Goal: Task Accomplishment & Management: Manage account settings

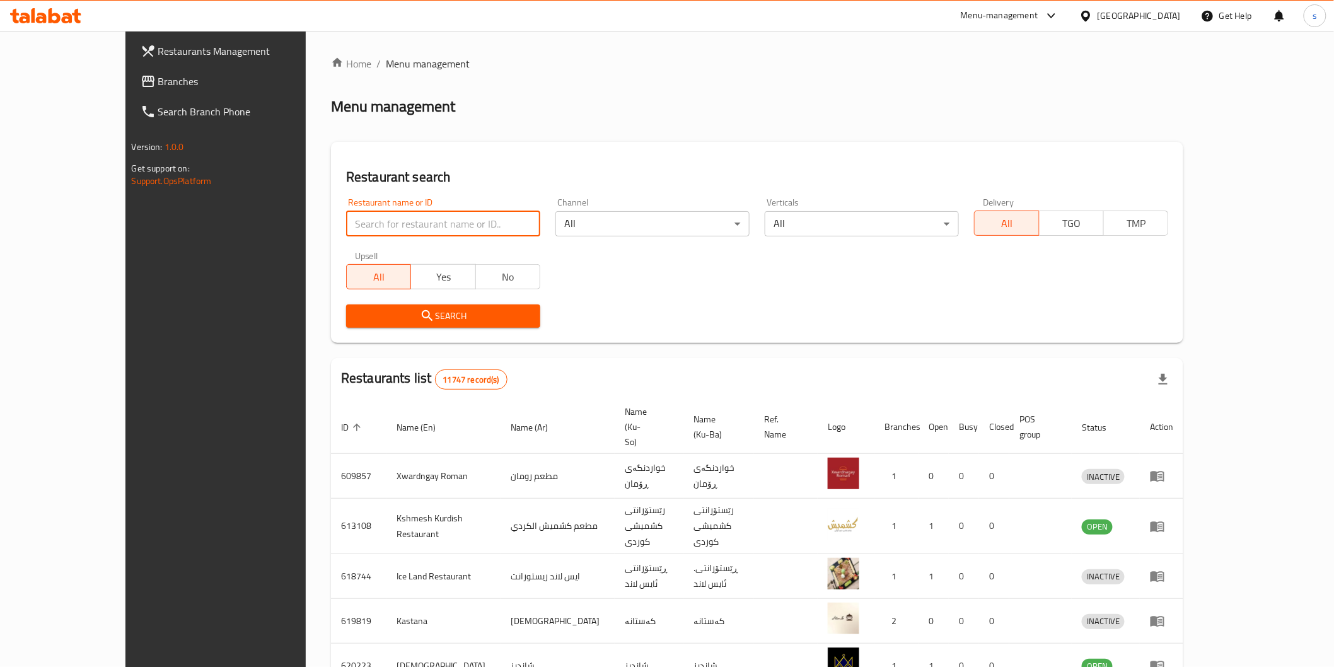
click at [370, 217] on input "search" at bounding box center [443, 223] width 194 height 25
paste input "Uncle [PERSON_NAME], Saydiya"
type input "Uncle [PERSON_NAME], Saydiya"
click button "Search" at bounding box center [443, 315] width 194 height 23
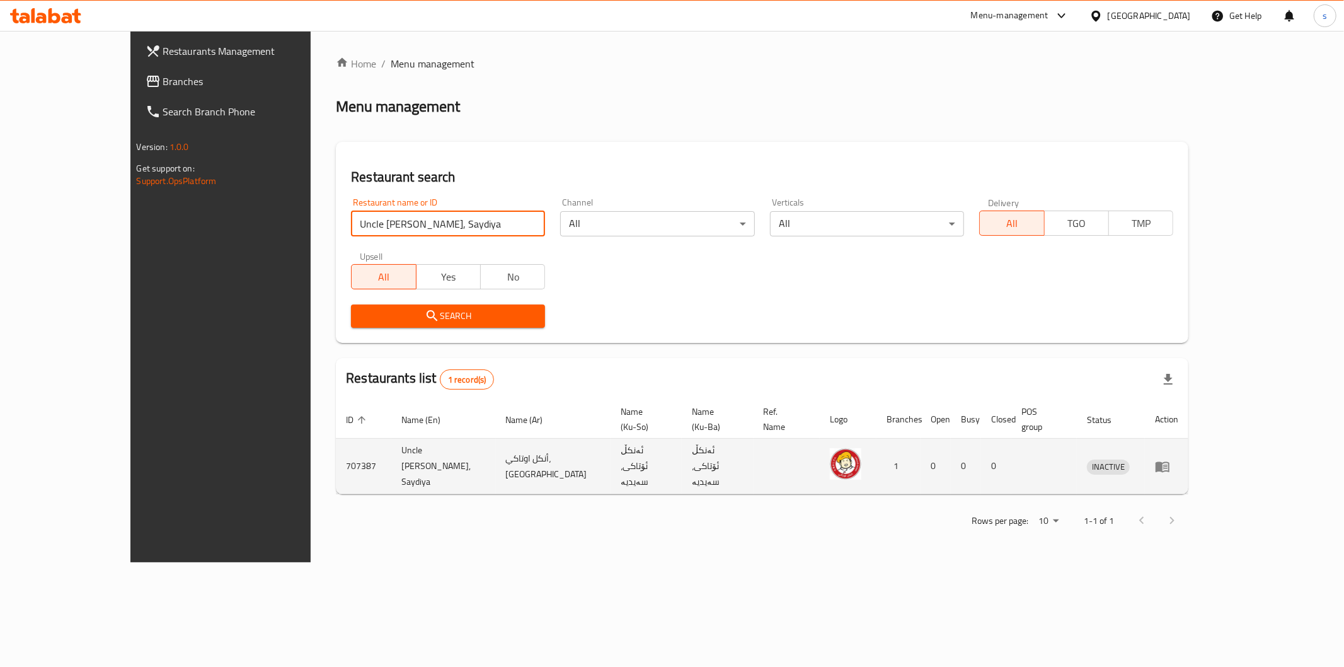
click at [1179, 459] on link "enhanced table" at bounding box center [1166, 466] width 23 height 15
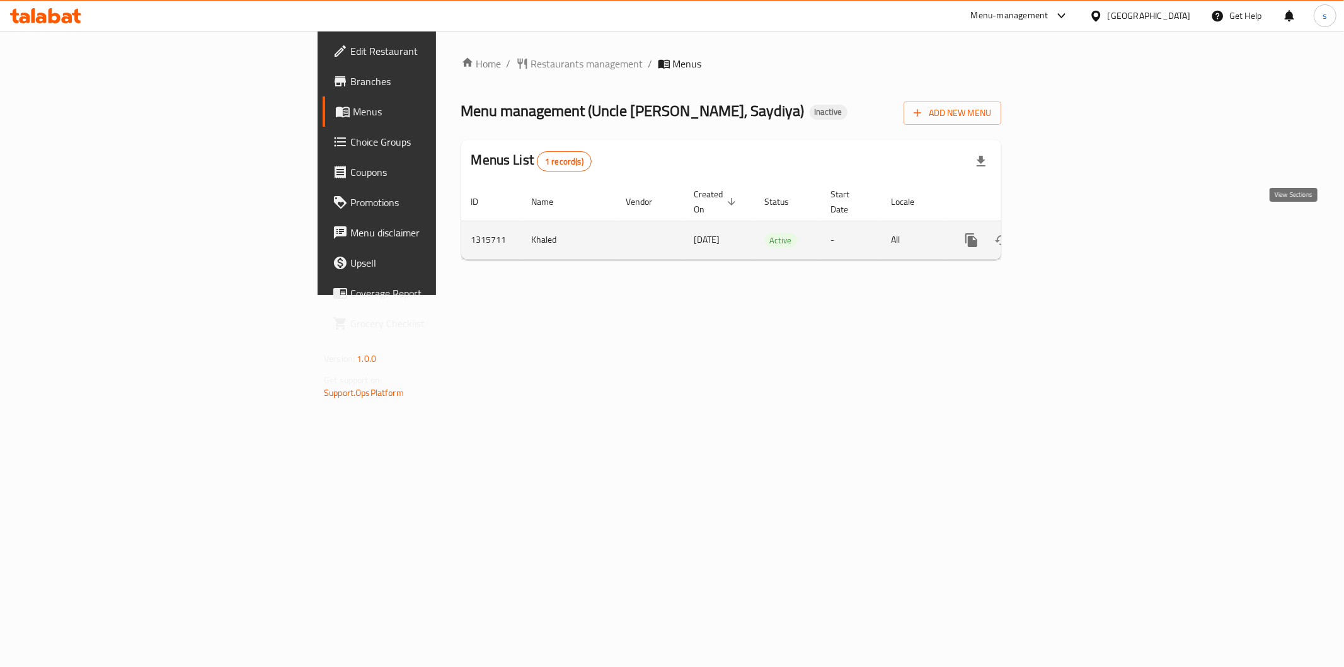
click at [1078, 225] on link "enhanced table" at bounding box center [1063, 240] width 30 height 30
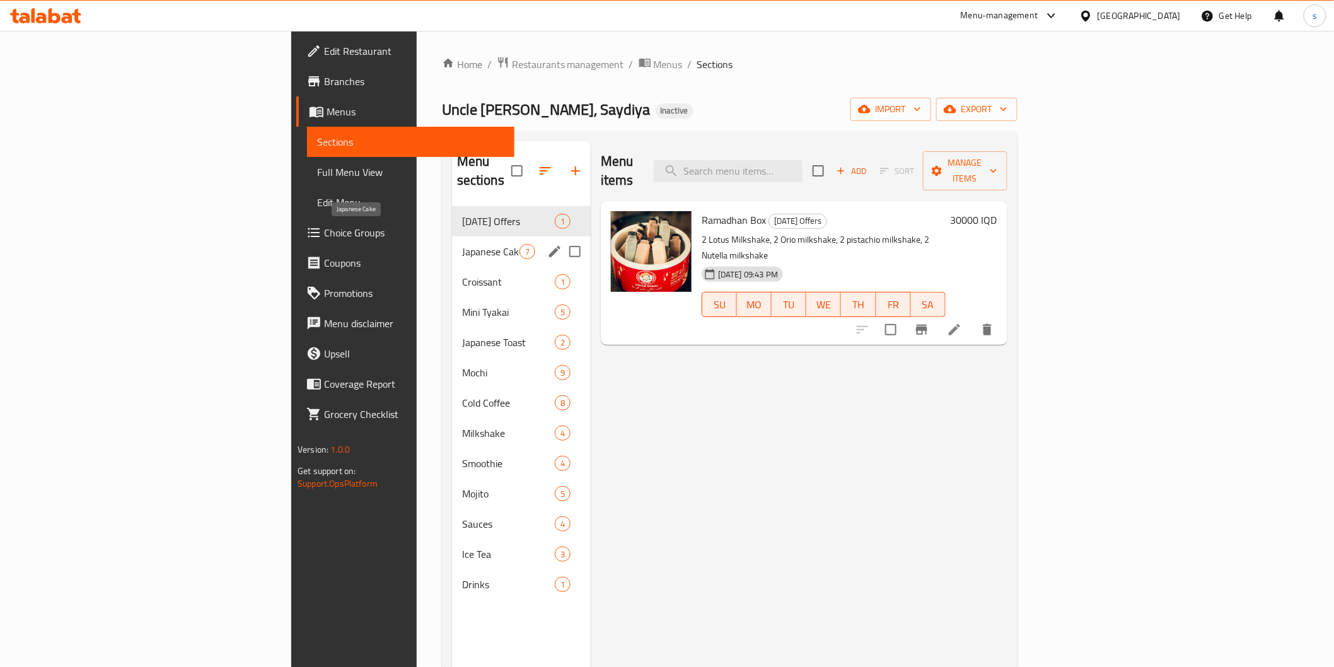
click at [462, 244] on span "Japanese Cake" at bounding box center [490, 251] width 57 height 15
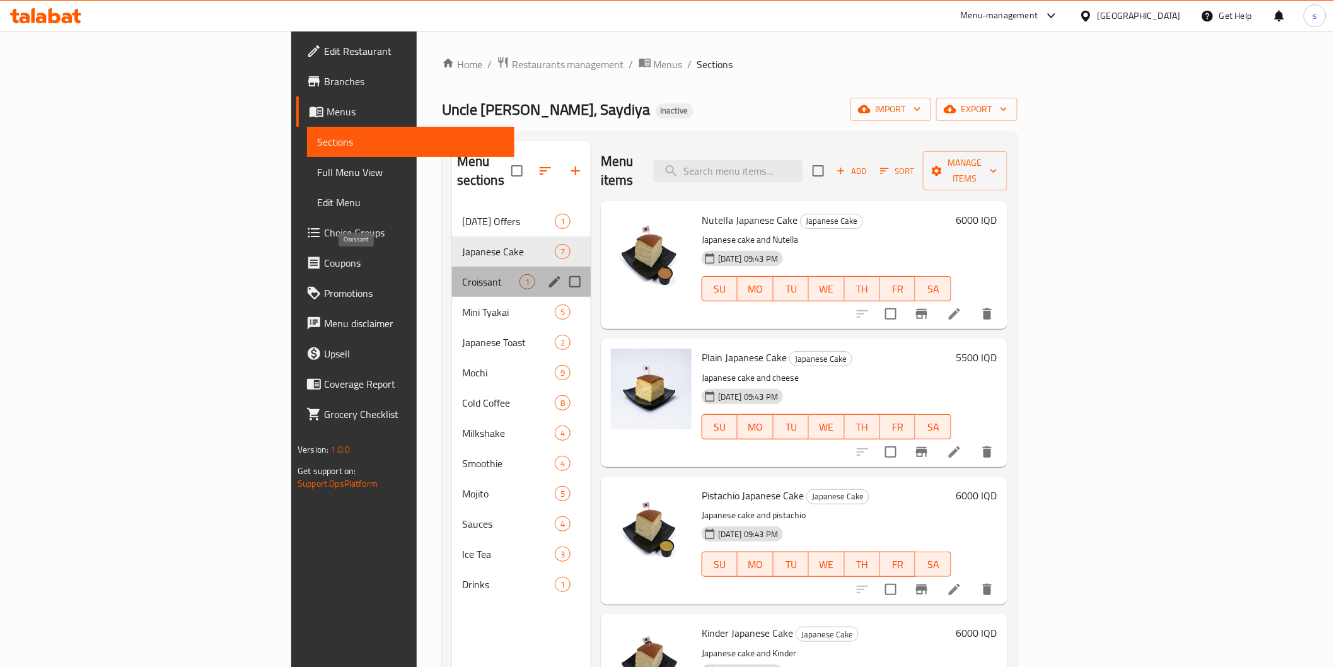
click at [462, 274] on span "Croissant" at bounding box center [490, 281] width 57 height 15
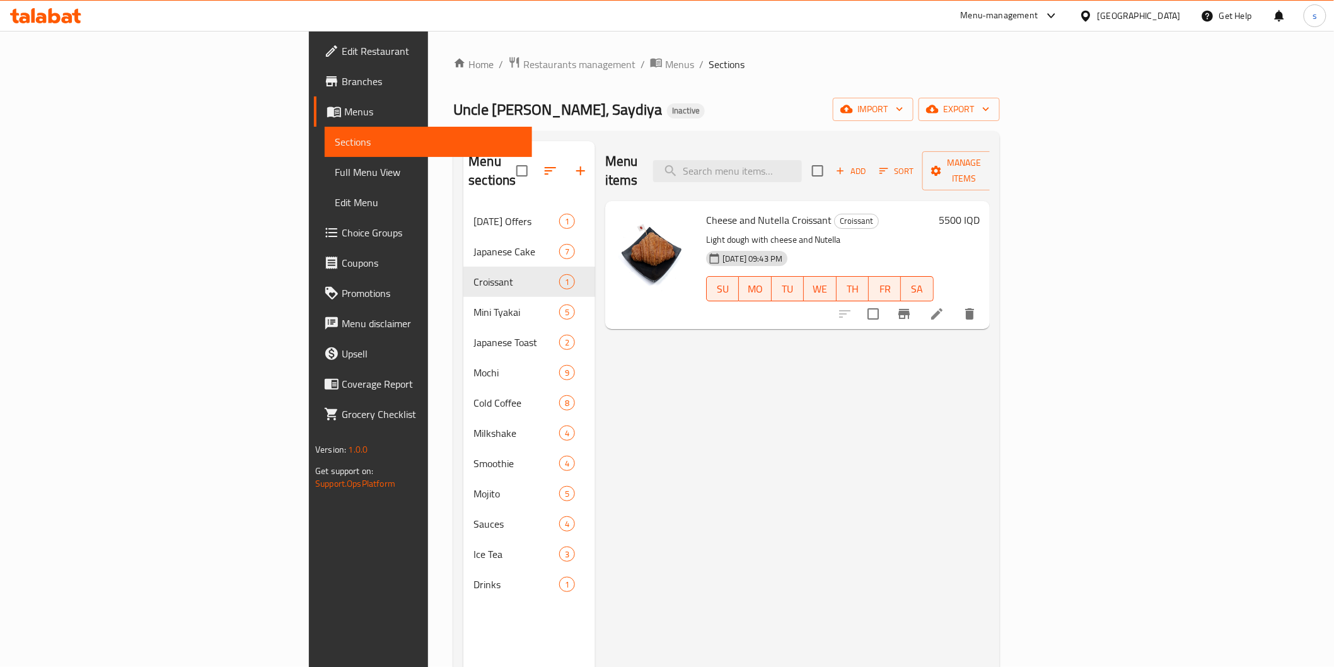
click at [595, 349] on div "Menu items Add Sort Manage items Cheese and Nutella Croissant Croissant Light d…" at bounding box center [792, 474] width 395 height 667
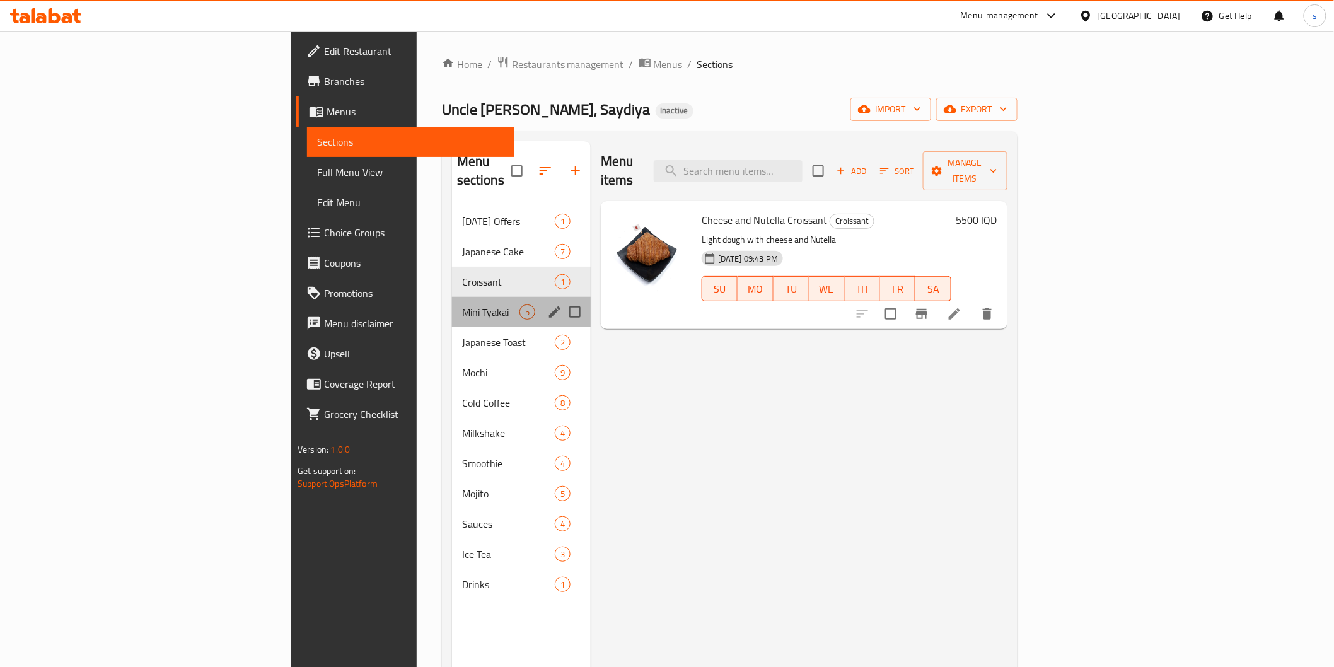
click at [452, 297] on div "Mini Tyakai 5" at bounding box center [521, 312] width 139 height 30
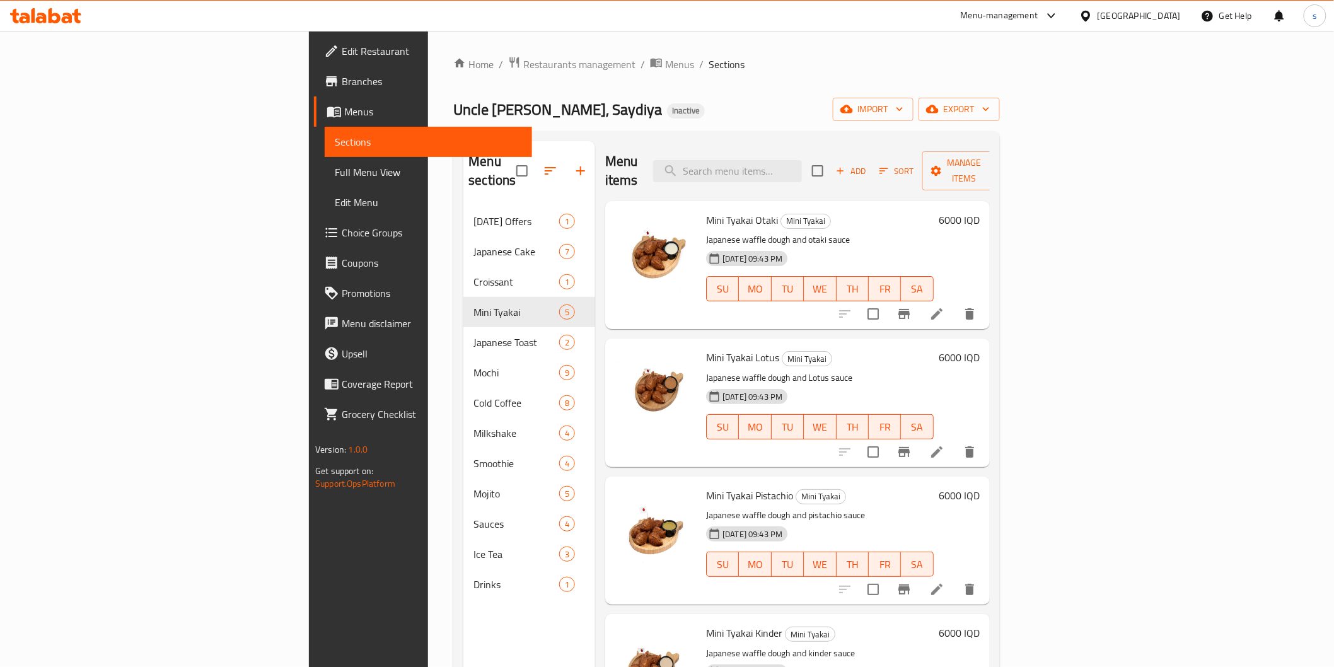
click at [643, 103] on div "Uncle Otaki, Saydiya Inactive import export" at bounding box center [726, 109] width 546 height 23
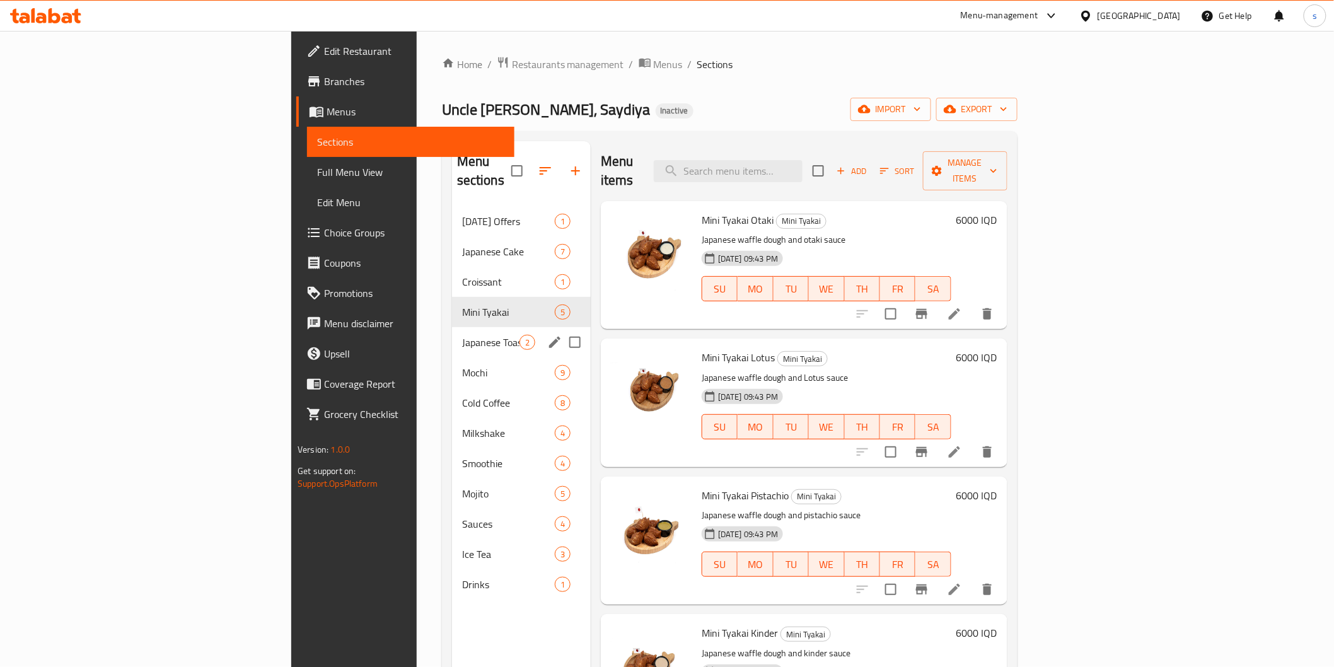
click at [452, 327] on div "Japanese Toast 2" at bounding box center [521, 342] width 139 height 30
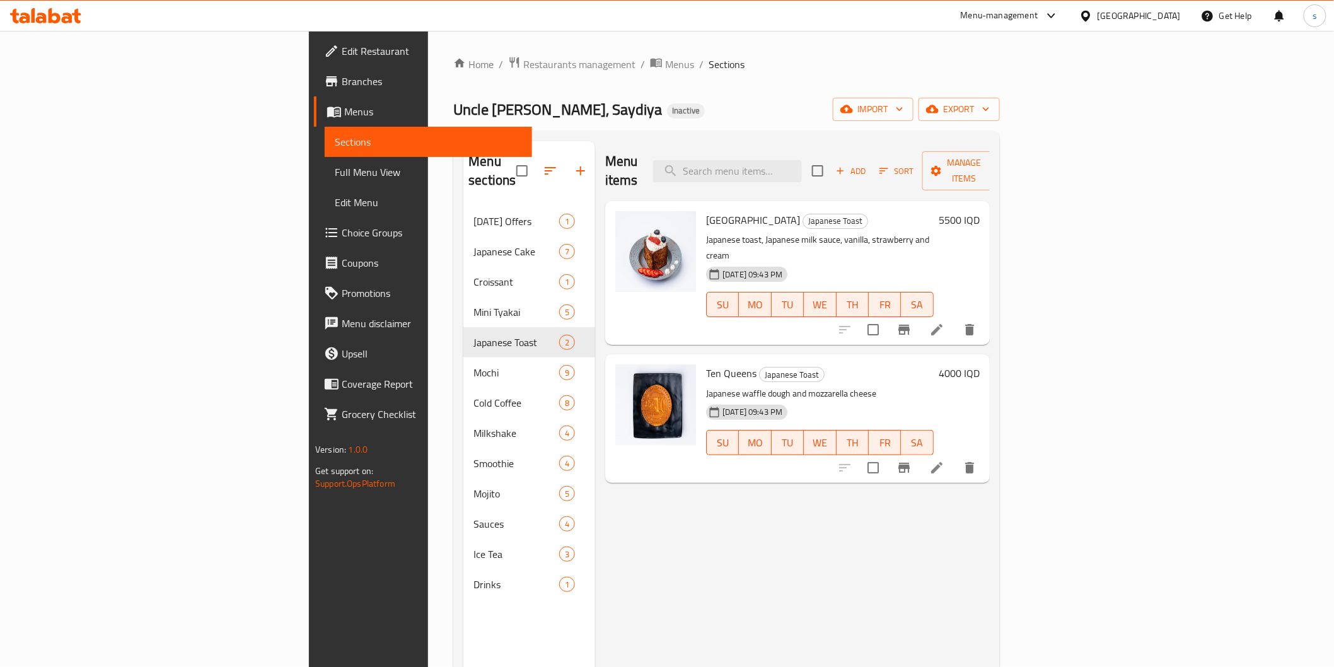
click at [621, 495] on div "Menu items Add Sort Manage items Hokkaido Japanese Toast Japanese toast, Japane…" at bounding box center [792, 474] width 395 height 667
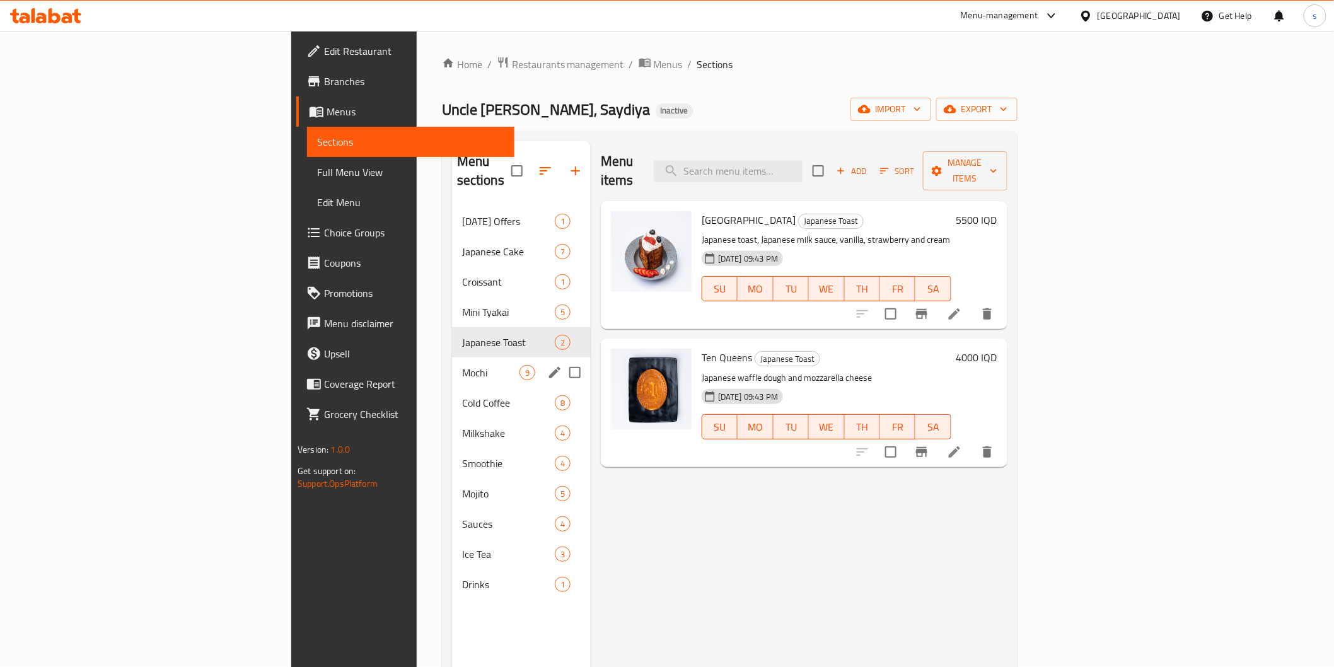
click at [462, 365] on span "Mochi" at bounding box center [490, 372] width 57 height 15
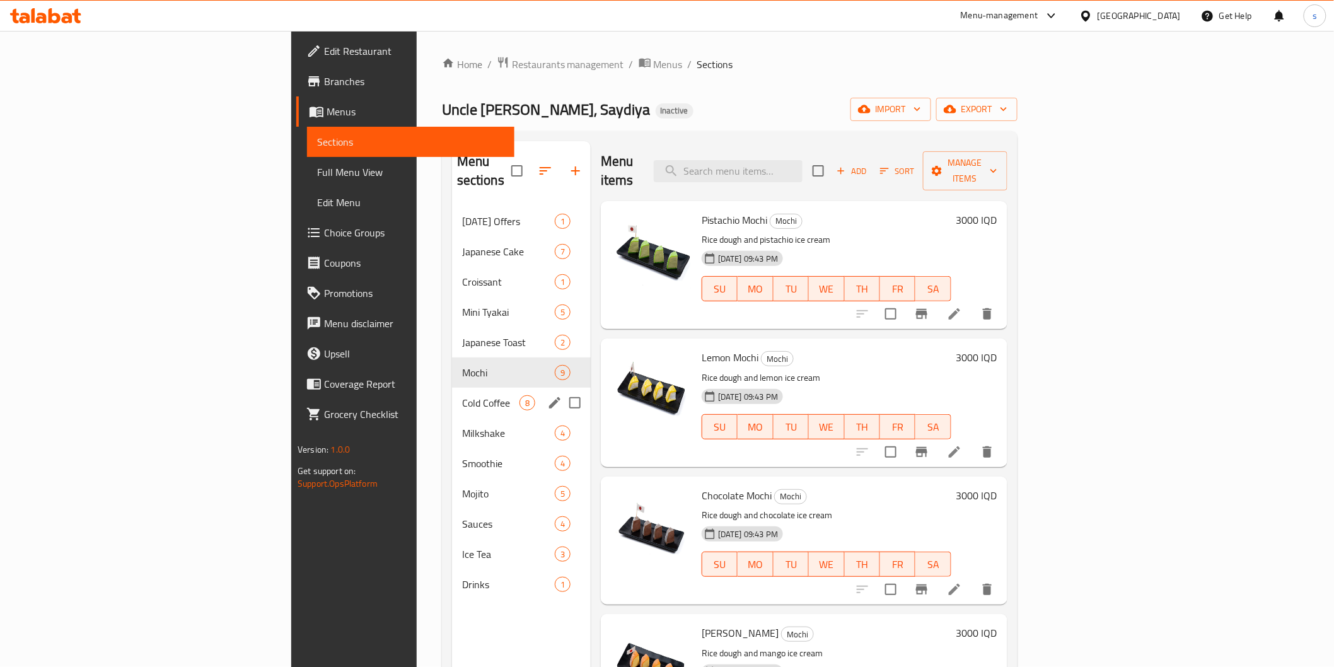
click at [452, 388] on div "Cold Coffee 8" at bounding box center [521, 403] width 139 height 30
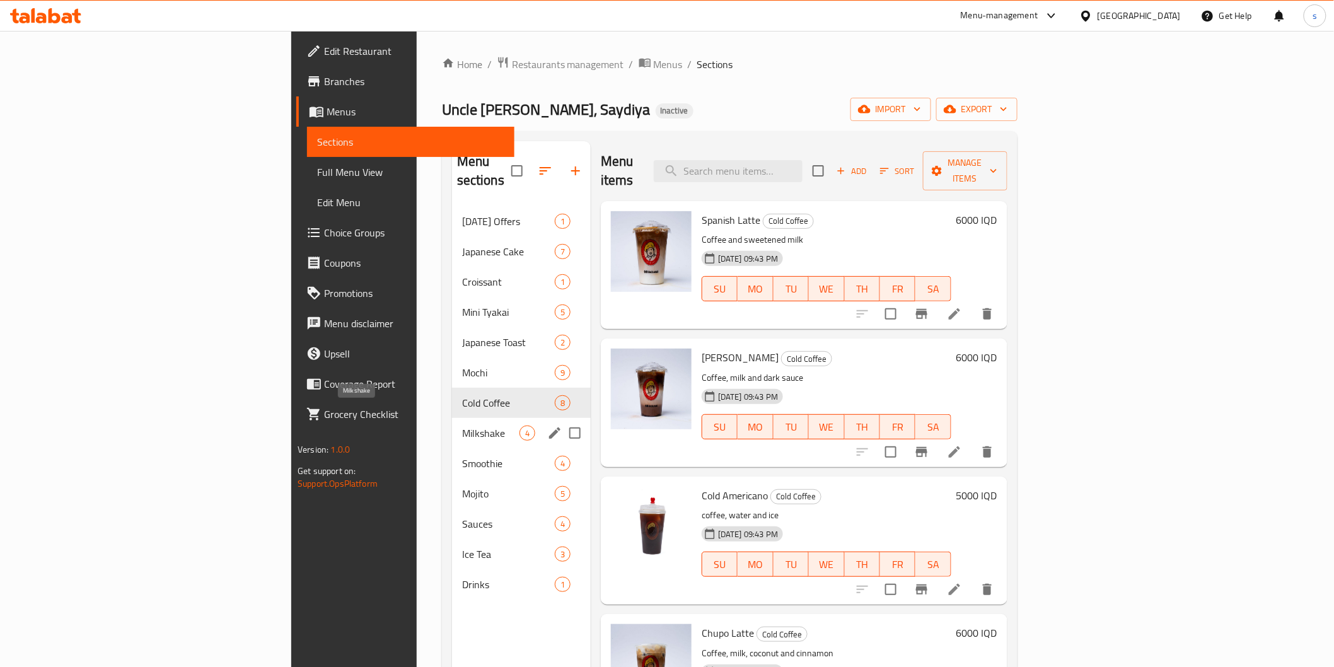
click at [462, 425] on span "Milkshake" at bounding box center [490, 432] width 57 height 15
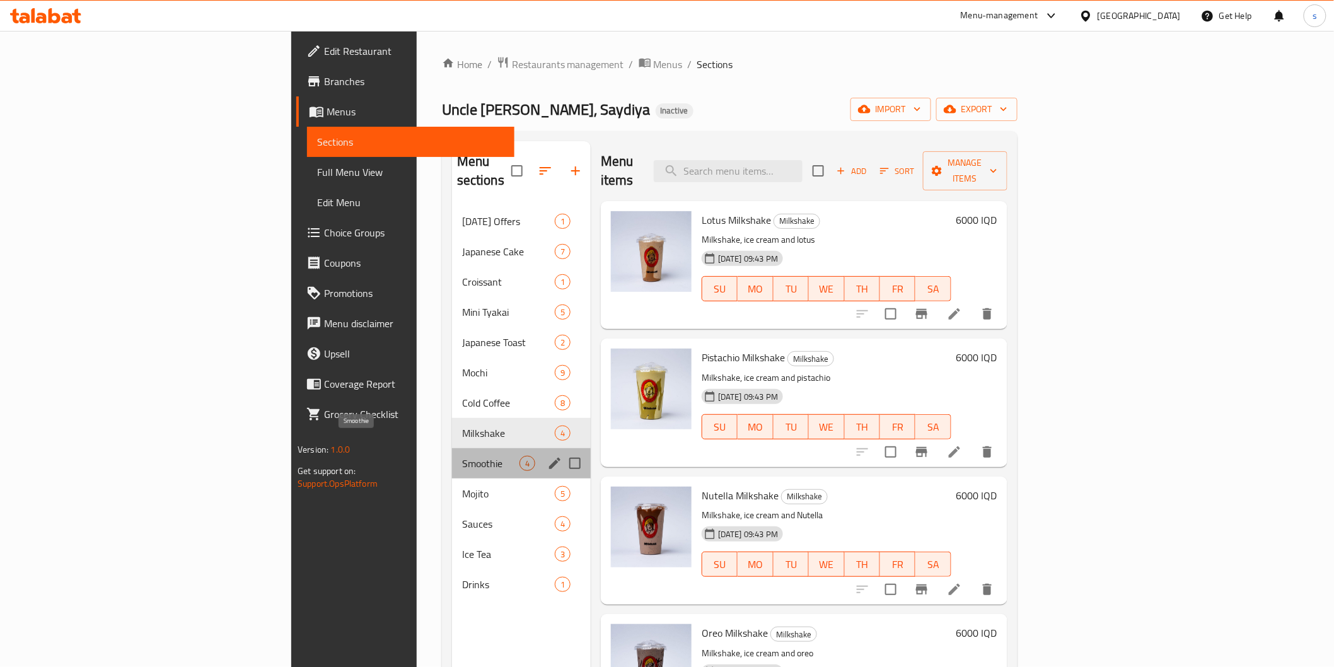
click at [462, 456] on span "Smoothie" at bounding box center [490, 463] width 57 height 15
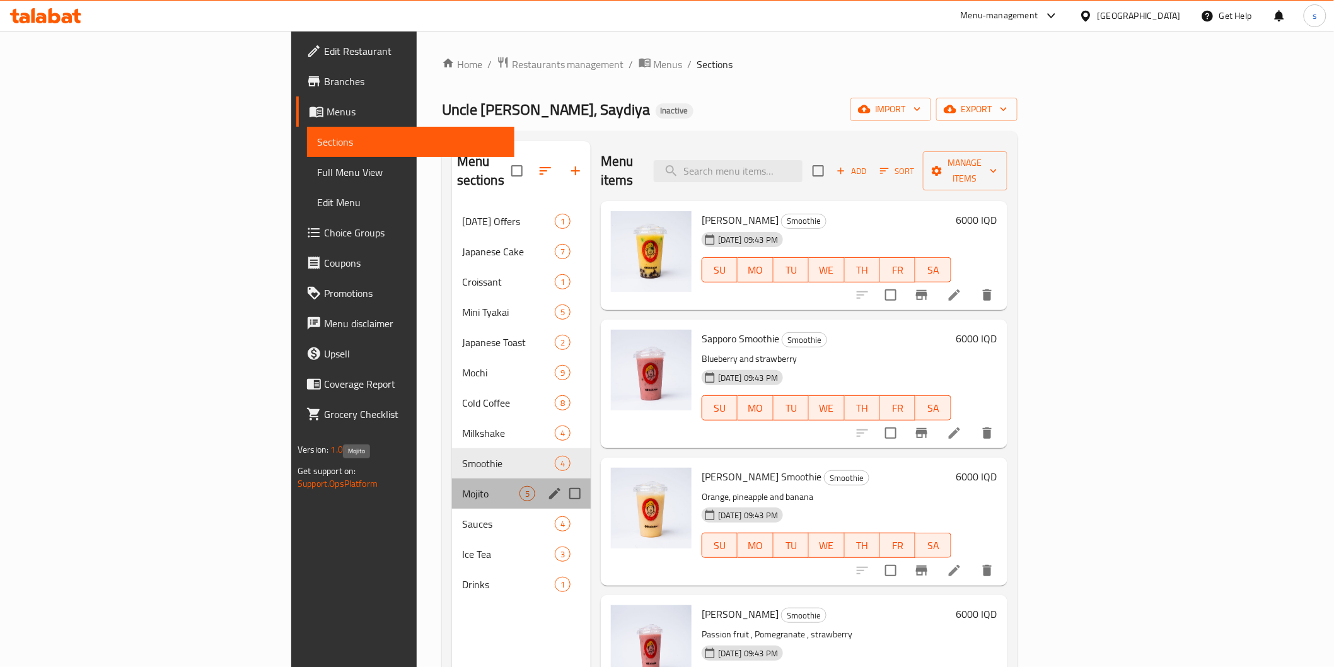
click at [462, 486] on span "Mojito" at bounding box center [490, 493] width 57 height 15
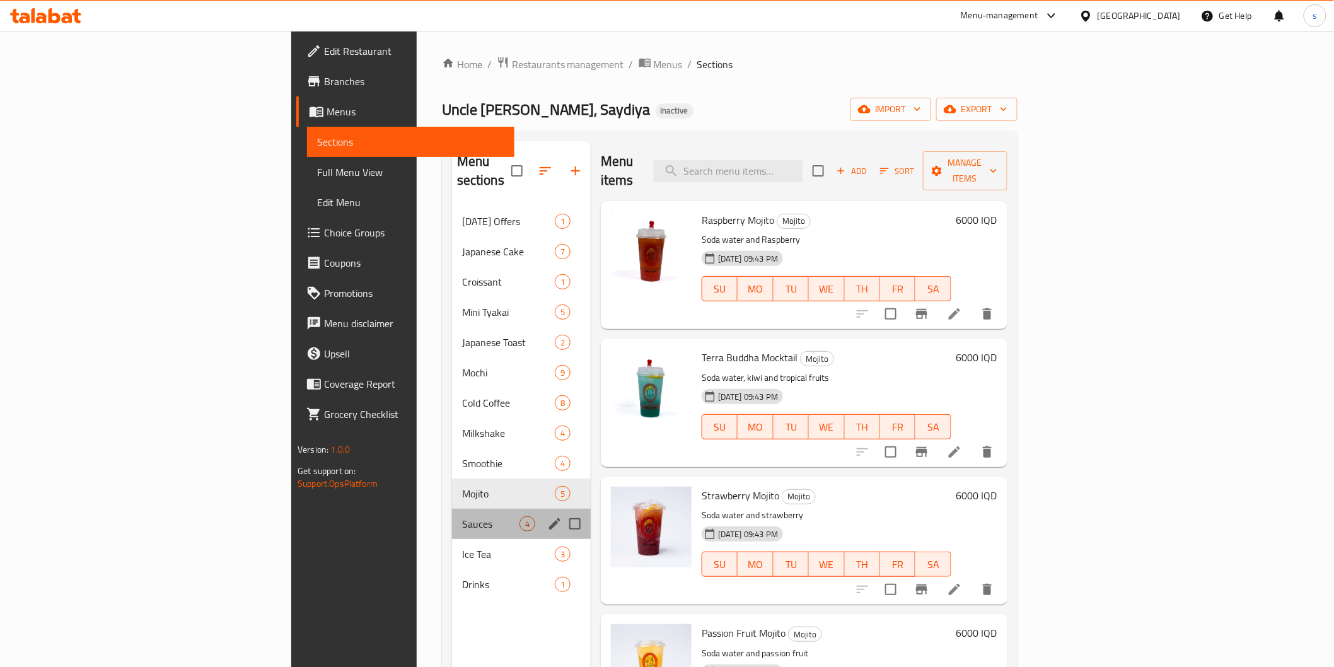
click at [452, 514] on div "Sauces 4" at bounding box center [521, 524] width 139 height 30
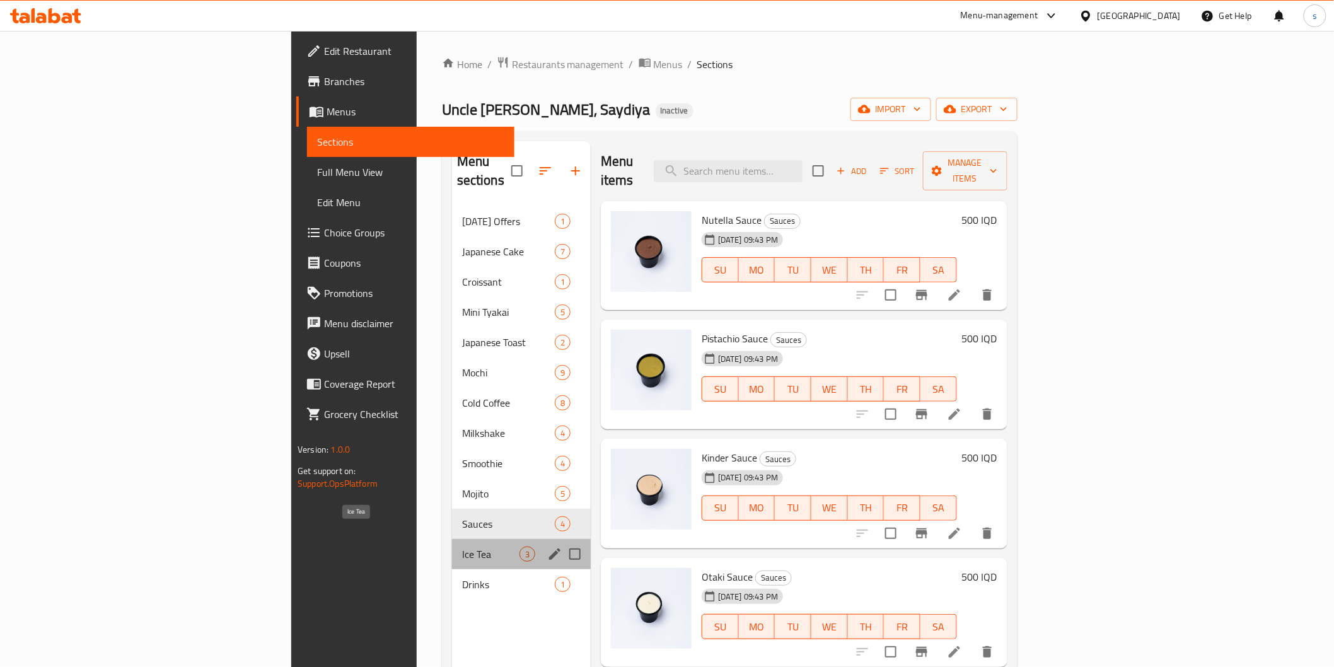
click at [462, 546] on span "Ice Tea" at bounding box center [490, 553] width 57 height 15
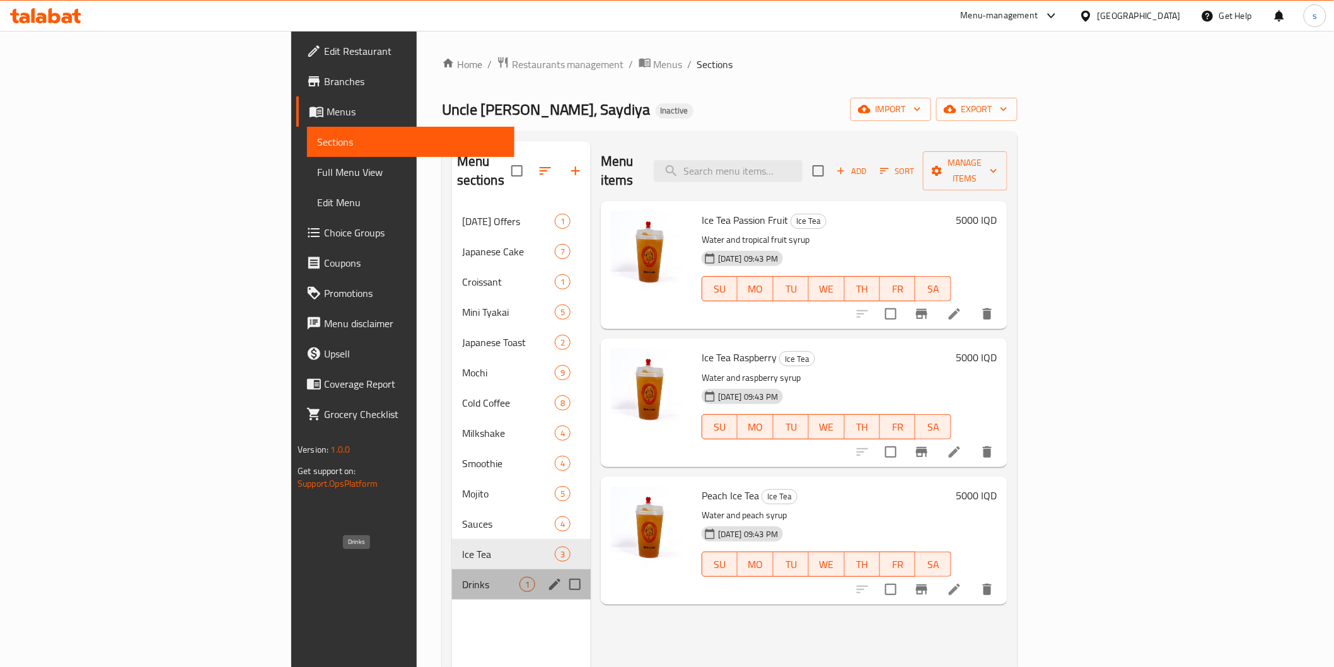
click at [462, 577] on span "Drinks" at bounding box center [490, 584] width 57 height 15
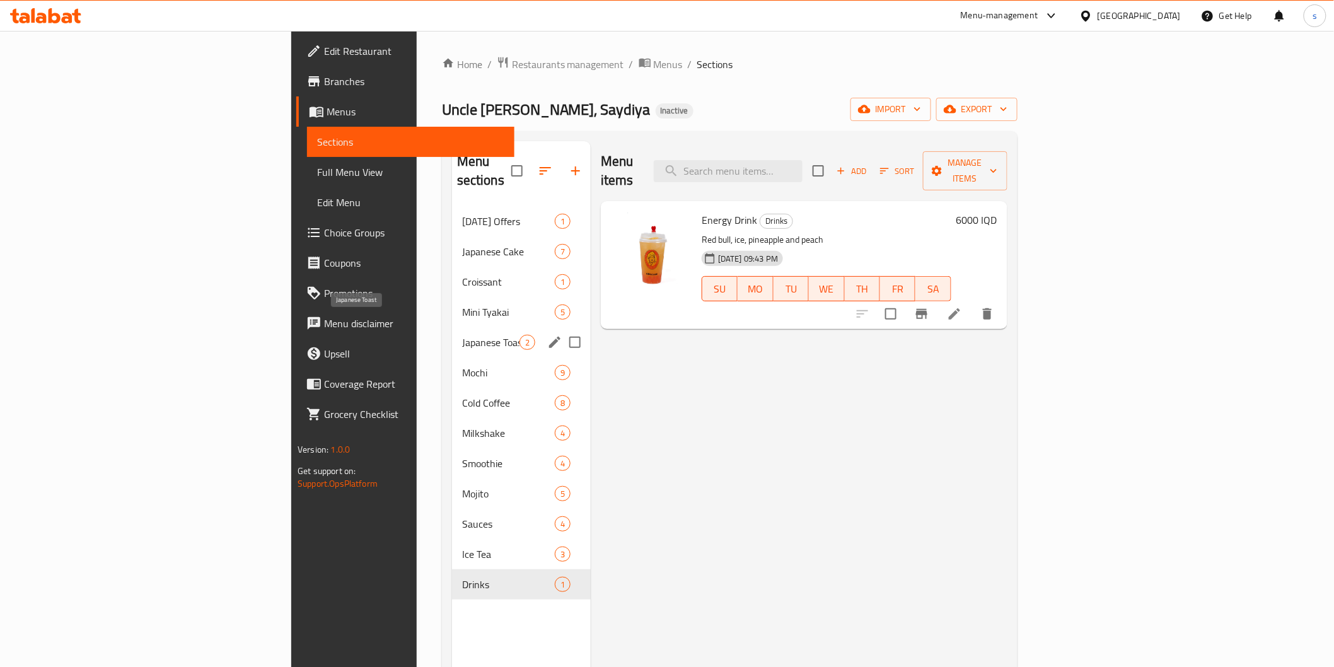
click at [462, 335] on span "Japanese Toast" at bounding box center [490, 342] width 57 height 15
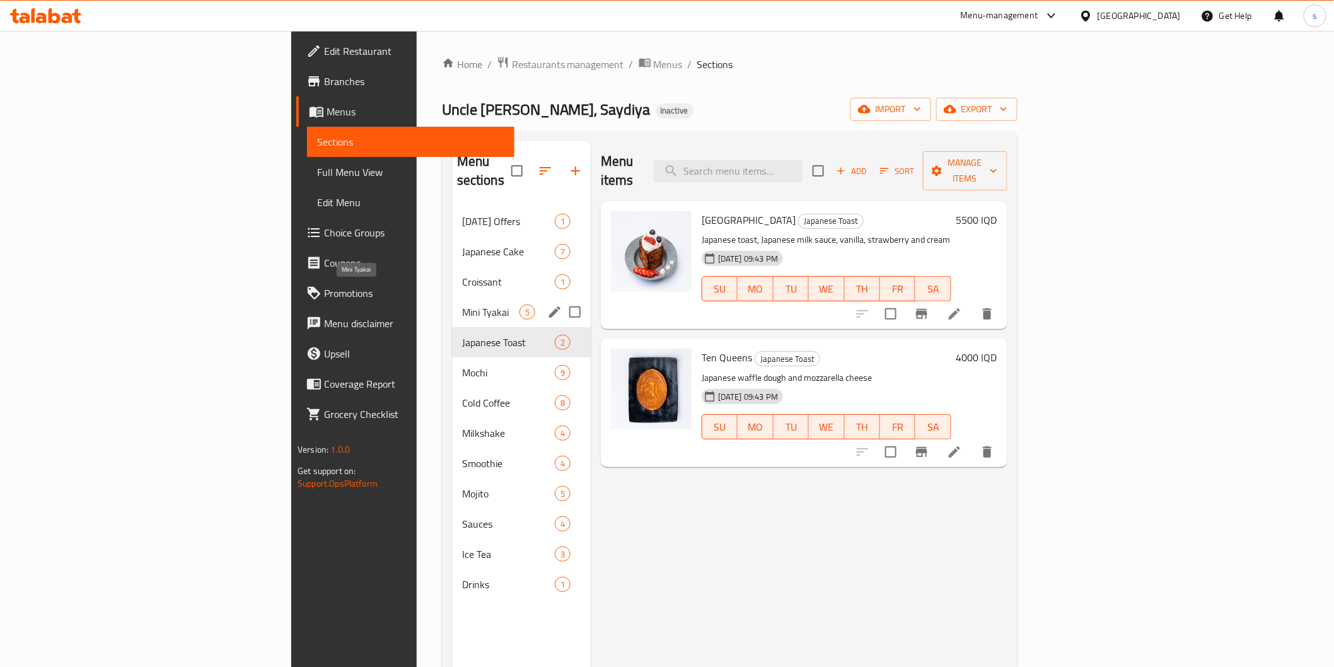
click at [462, 304] on span "Mini Tyakai" at bounding box center [490, 311] width 57 height 15
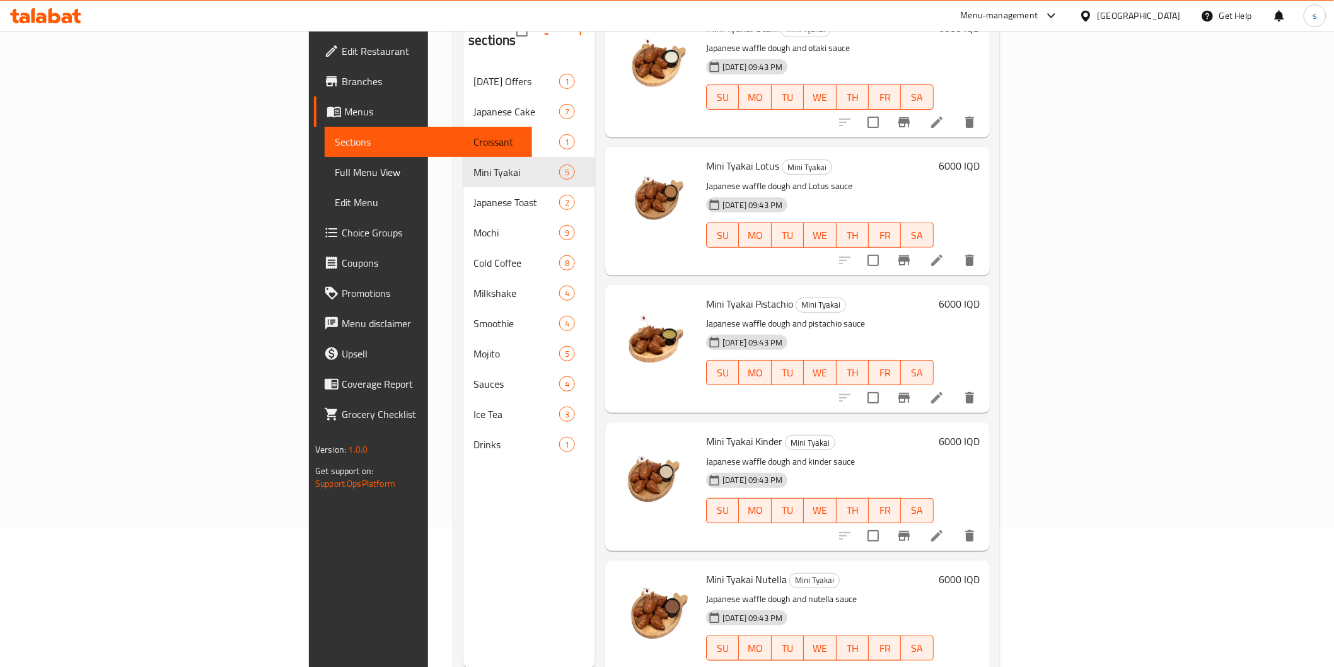
scroll to position [176, 0]
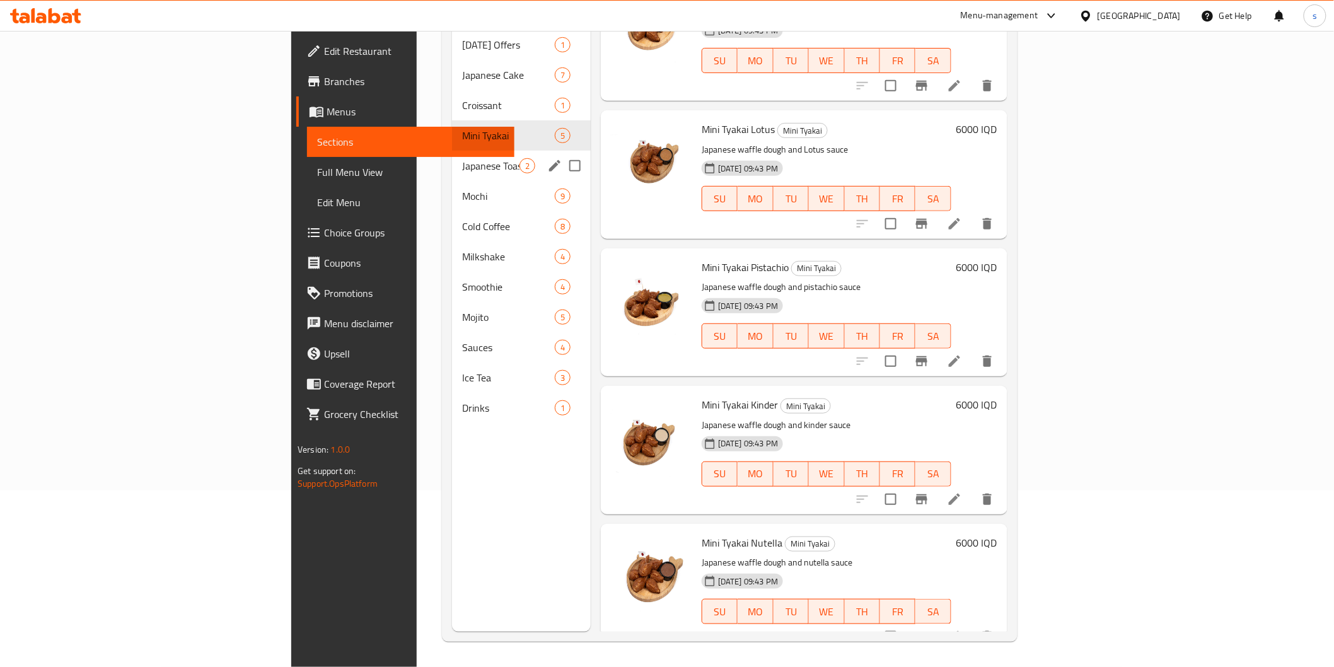
click at [452, 151] on div "Japanese Toast 2" at bounding box center [521, 166] width 139 height 30
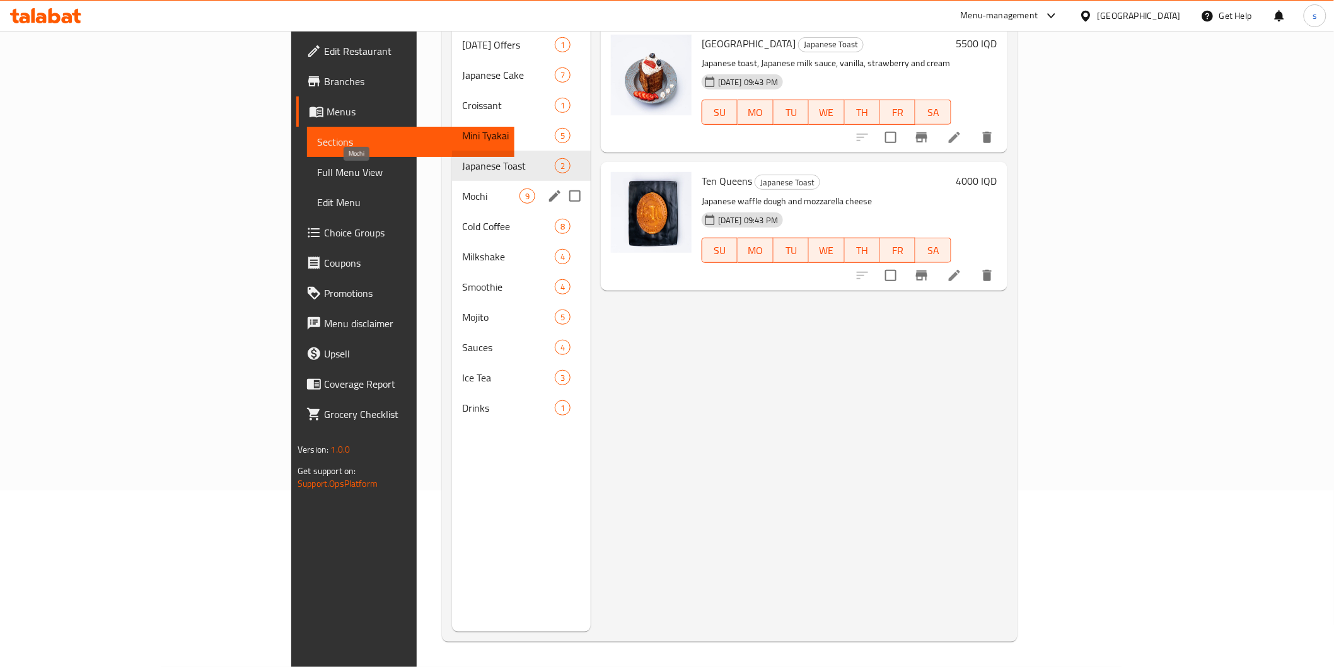
click at [462, 188] on span "Mochi" at bounding box center [490, 195] width 57 height 15
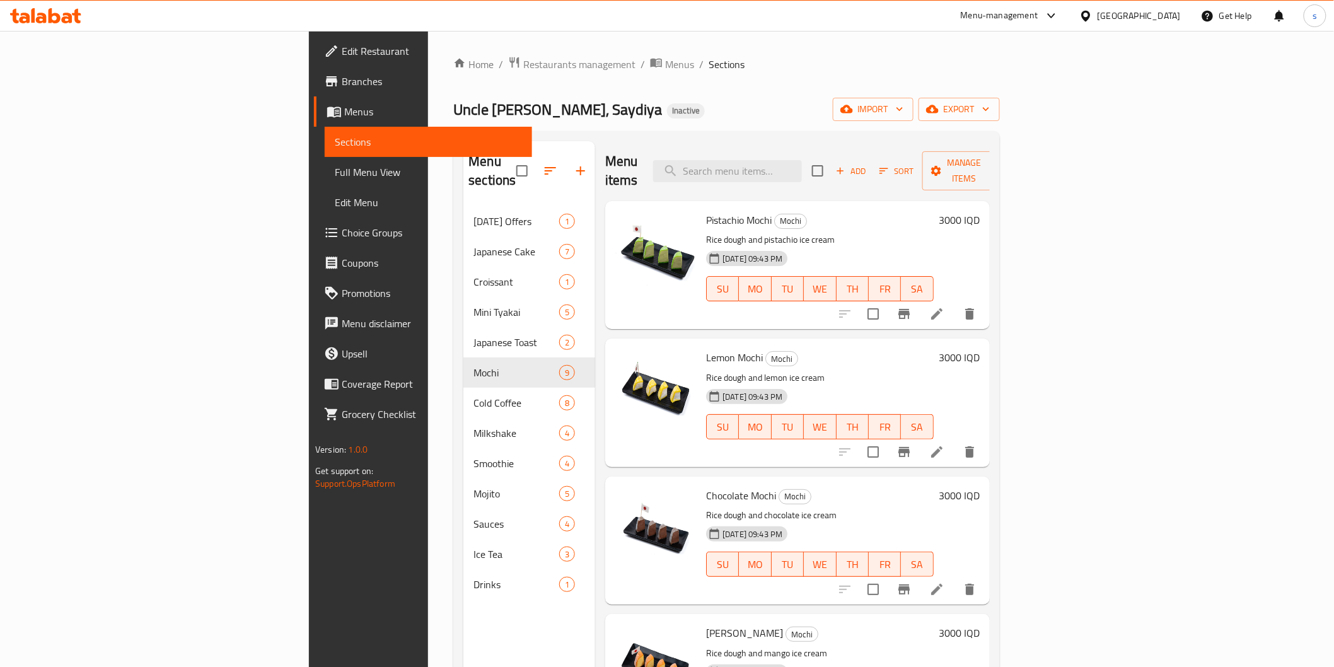
click at [314, 40] on link "Edit Restaurant" at bounding box center [422, 51] width 217 height 30
